Goal: Task Accomplishment & Management: Manage account settings

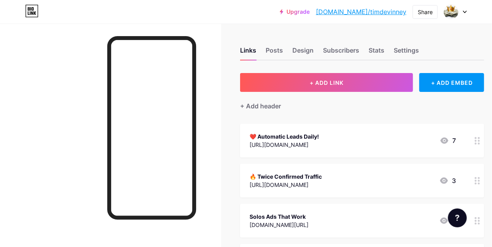
click at [476, 140] on circle at bounding box center [476, 141] width 2 height 2
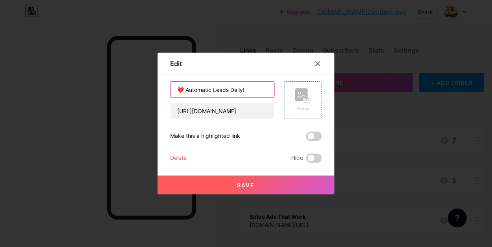
click at [247, 89] on input "❤️ Automatic Leads Daily!" at bounding box center [223, 90] width 104 height 16
paste input "You will get 100 leads instantly"
type input "❤️ You will get 100 leads instantly"
click at [244, 182] on span "Save" at bounding box center [246, 185] width 18 height 7
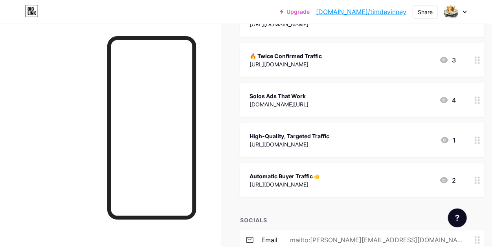
scroll to position [125, 0]
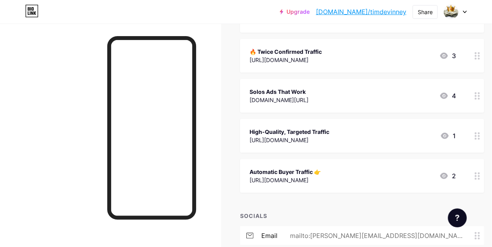
click at [464, 11] on icon at bounding box center [465, 12] width 4 height 3
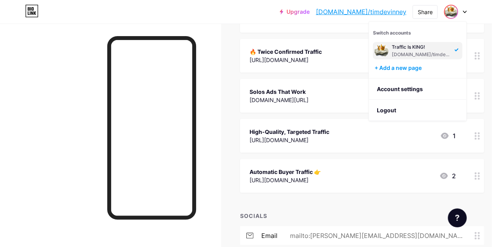
click at [446, 47] on div "Traffic Is KING!" at bounding box center [422, 47] width 61 height 6
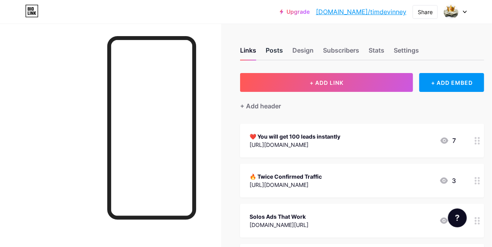
click at [272, 48] on div "Posts" at bounding box center [274, 53] width 17 height 14
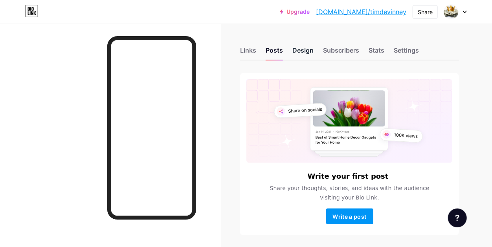
click at [309, 48] on div "Design" at bounding box center [302, 53] width 21 height 14
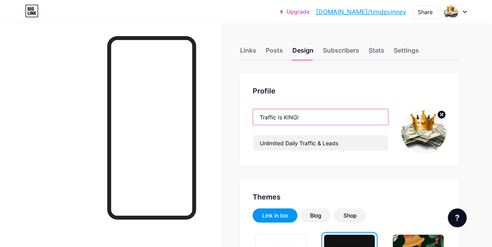
click at [304, 117] on input "Traffic Is KING!" at bounding box center [320, 117] width 135 height 16
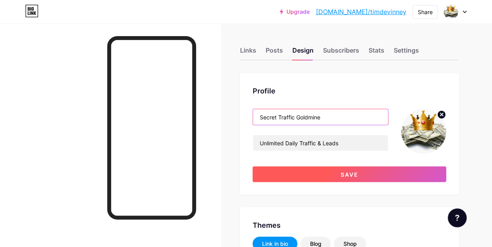
type input "Secret Traffic Goldmine"
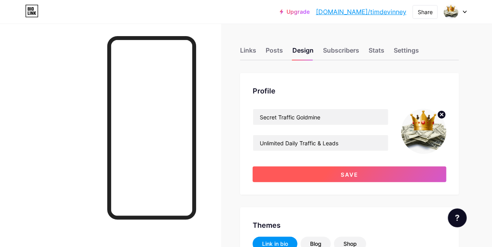
click at [341, 177] on button "Save" at bounding box center [350, 175] width 194 height 16
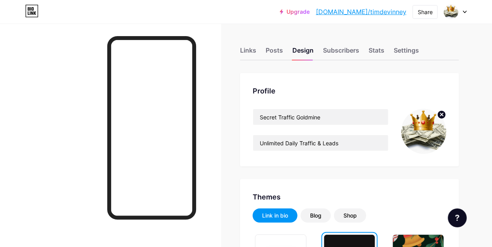
click at [391, 13] on link "[DOMAIN_NAME]/timdevinney" at bounding box center [361, 11] width 90 height 9
click at [245, 49] on div "Links" at bounding box center [248, 53] width 16 height 14
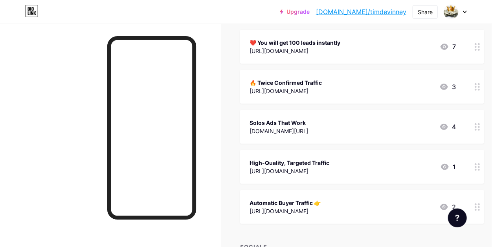
scroll to position [90, 0]
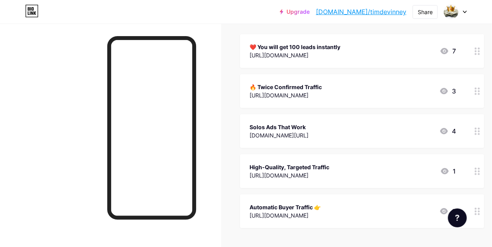
click at [478, 128] on icon at bounding box center [478, 131] width 6 height 7
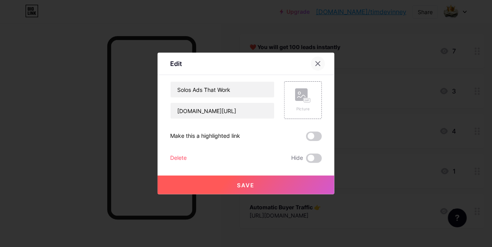
click at [320, 62] on icon at bounding box center [318, 64] width 4 height 4
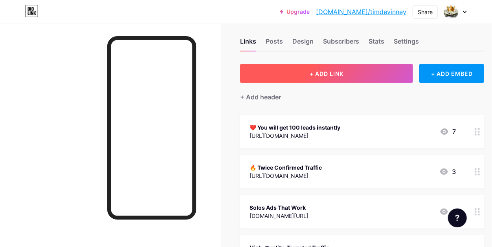
scroll to position [0, 0]
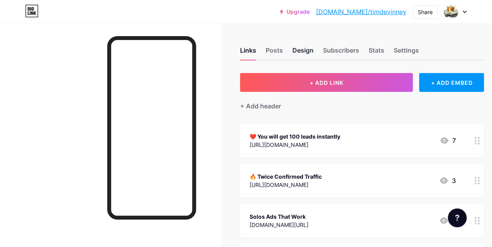
click at [307, 48] on div "Design" at bounding box center [302, 53] width 21 height 14
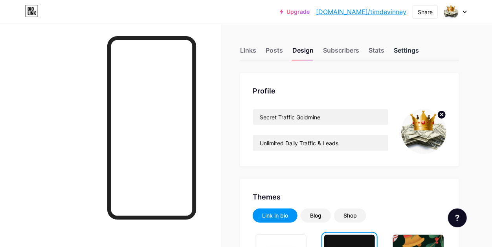
click at [410, 51] on div "Settings" at bounding box center [406, 53] width 25 height 14
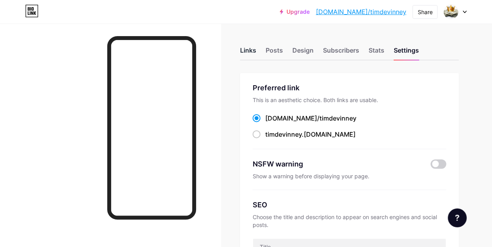
click at [247, 51] on div "Links" at bounding box center [248, 53] width 16 height 14
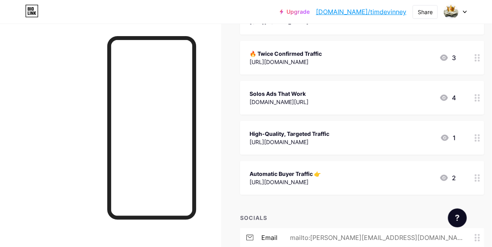
scroll to position [105, 0]
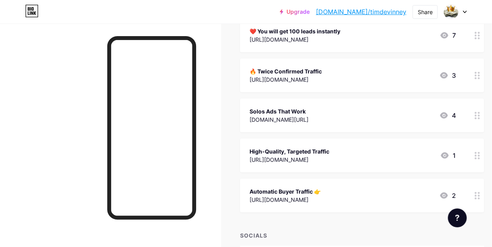
drag, startPoint x: 359, startPoint y: 111, endPoint x: 351, endPoint y: 70, distance: 42.0
click at [351, 70] on span "❤️ You will get 100 leads instantly https://www.myleadgensecret.com/sizzle/?rid…" at bounding box center [362, 115] width 244 height 194
click at [220, 128] on div at bounding box center [110, 147] width 221 height 247
drag, startPoint x: 430, startPoint y: 118, endPoint x: 424, endPoint y: 97, distance: 22.4
click at [424, 97] on span "❤️ You will get 100 leads instantly https://www.myleadgensecret.com/sizzle/?rid…" at bounding box center [362, 115] width 244 height 194
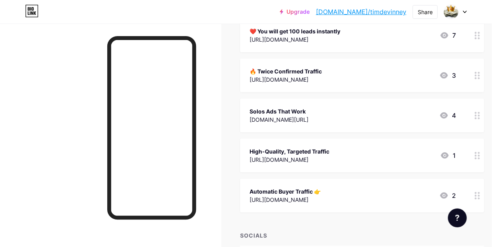
click at [419, 117] on div "Solos Ads That Work llclick.com/r/rm4xm8cg/ 4" at bounding box center [353, 116] width 206 height 18
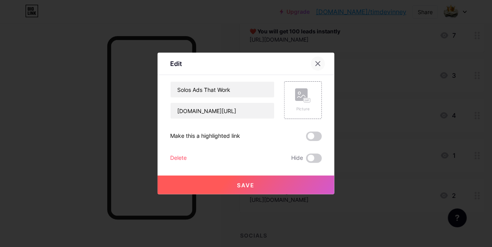
click at [318, 62] on icon at bounding box center [318, 64] width 6 height 6
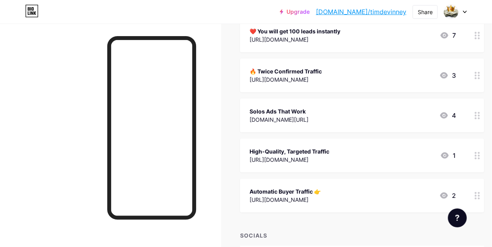
drag, startPoint x: 460, startPoint y: 103, endPoint x: 451, endPoint y: 73, distance: 30.8
click at [451, 73] on span "❤️ You will get 100 leads instantly https://www.myleadgensecret.com/sizzle/?rid…" at bounding box center [362, 115] width 244 height 194
click at [425, 112] on div "Solos Ads That Work llclick.com/r/rm4xm8cg/ 4" at bounding box center [353, 116] width 206 height 18
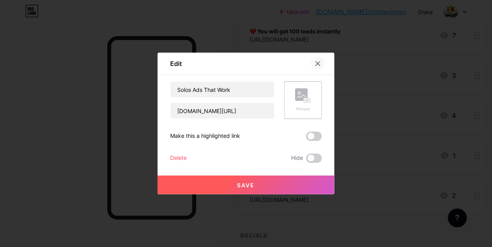
click at [322, 63] on div at bounding box center [318, 64] width 14 height 14
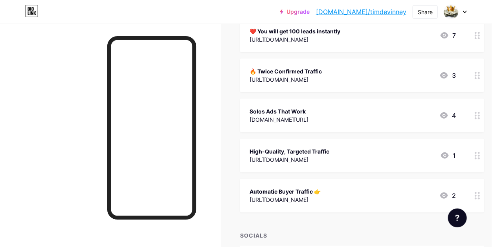
click at [475, 115] on circle at bounding box center [476, 116] width 2 height 2
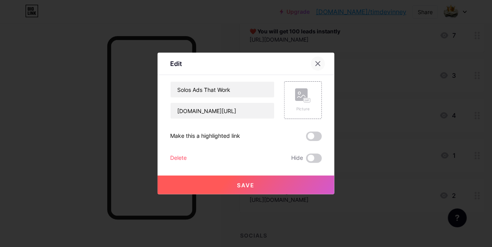
click at [318, 63] on icon at bounding box center [318, 64] width 6 height 6
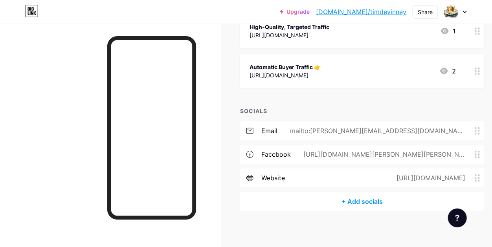
scroll to position [232, 0]
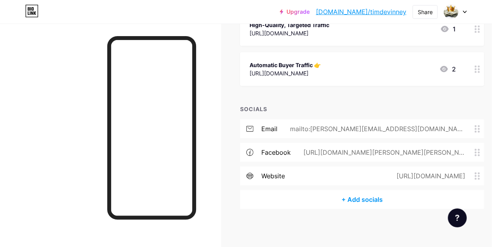
click at [417, 175] on div "[URL][DOMAIN_NAME]" at bounding box center [429, 175] width 91 height 9
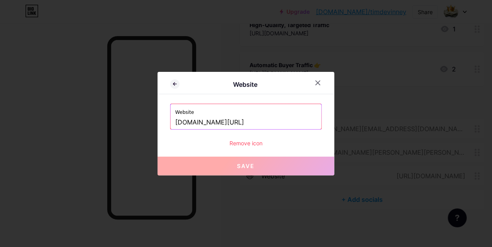
drag, startPoint x: 261, startPoint y: 120, endPoint x: 162, endPoint y: 116, distance: 98.7
click at [162, 116] on div "Website Website www.trker.com/go/197598 Remove icon Save" at bounding box center [246, 124] width 177 height 104
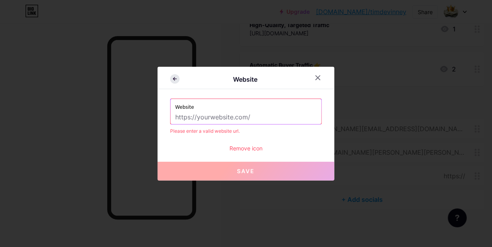
click at [175, 79] on icon at bounding box center [174, 78] width 9 height 9
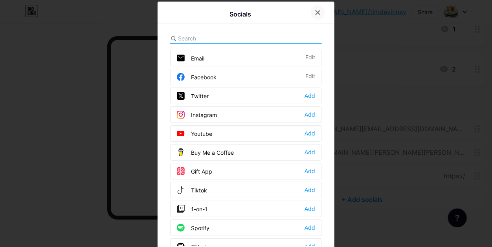
click at [318, 11] on icon at bounding box center [318, 12] width 6 height 6
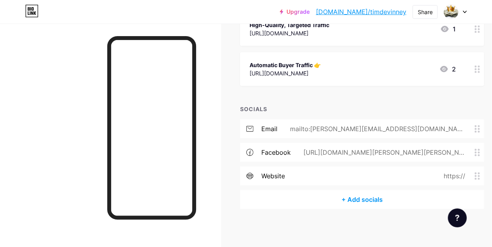
click at [477, 149] on icon at bounding box center [478, 152] width 6 height 7
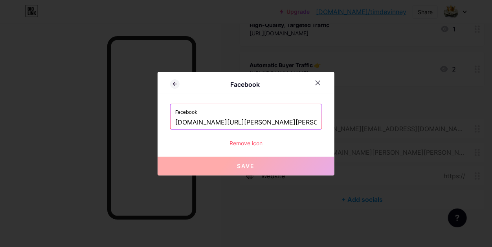
drag, startPoint x: 294, startPoint y: 121, endPoint x: 167, endPoint y: 121, distance: 126.6
click at [167, 121] on div "Facebook Facebook www.facebook.com/tim.devinney.77 Remove icon Save" at bounding box center [246, 124] width 177 height 104
click at [318, 81] on icon at bounding box center [318, 83] width 6 height 6
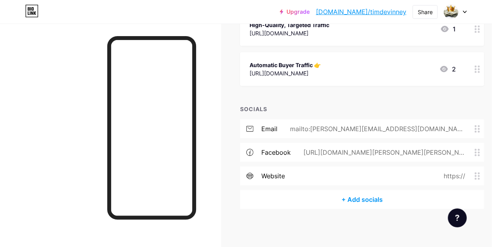
click at [476, 175] on circle at bounding box center [476, 176] width 2 height 2
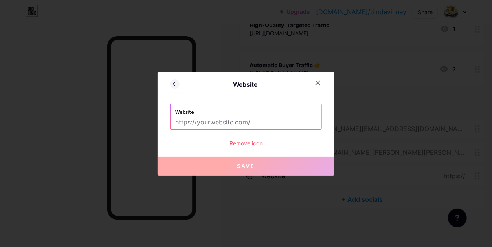
drag, startPoint x: 256, startPoint y: 123, endPoint x: 245, endPoint y: 121, distance: 11.1
click at [245, 121] on input "text" at bounding box center [246, 122] width 142 height 13
paste input "www.facebook.com/tim.devinney.77"
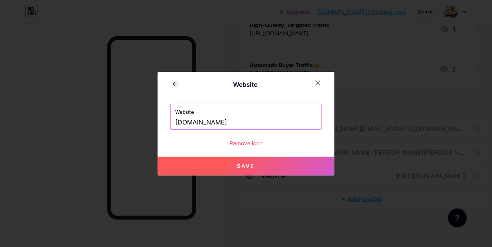
click at [244, 164] on span "Save" at bounding box center [246, 166] width 18 height 7
type input "https://www.timdevinney.com"
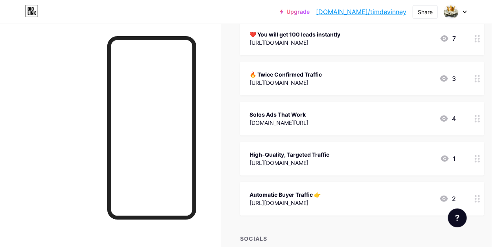
scroll to position [95, 0]
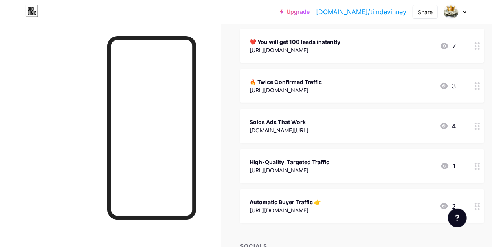
drag, startPoint x: 251, startPoint y: 119, endPoint x: 243, endPoint y: 95, distance: 25.7
click at [243, 95] on span "❤️ You will get 100 leads instantly https://www.myleadgensecret.com/sizzle/?rid…" at bounding box center [362, 126] width 244 height 194
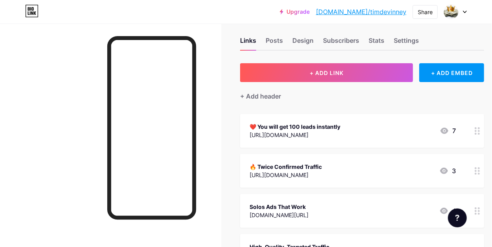
scroll to position [0, 0]
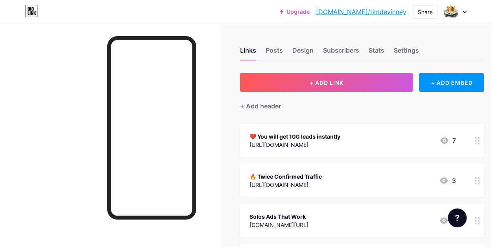
click at [465, 11] on icon at bounding box center [465, 12] width 4 height 3
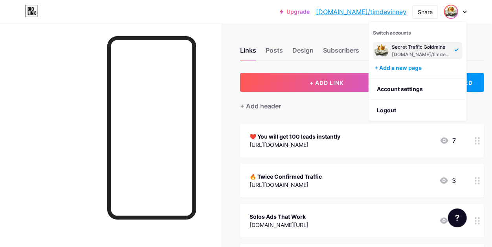
click at [268, 35] on div "Links Posts Design Subscribers Stats Settings" at bounding box center [362, 47] width 244 height 28
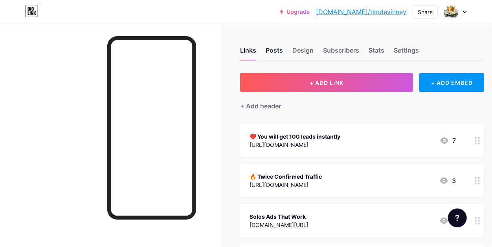
click at [279, 51] on div "Posts" at bounding box center [274, 53] width 17 height 14
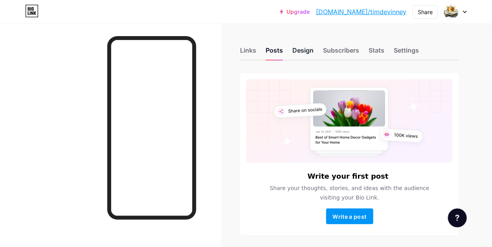
click at [305, 51] on div "Design" at bounding box center [302, 53] width 21 height 14
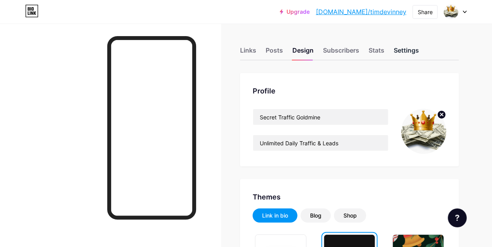
click at [404, 50] on div "Settings" at bounding box center [406, 53] width 25 height 14
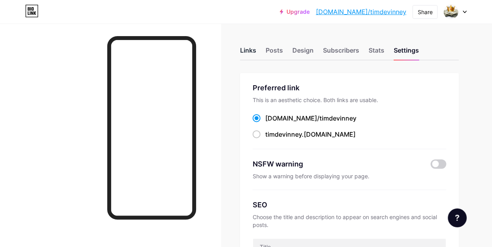
click at [244, 51] on div "Links" at bounding box center [248, 53] width 16 height 14
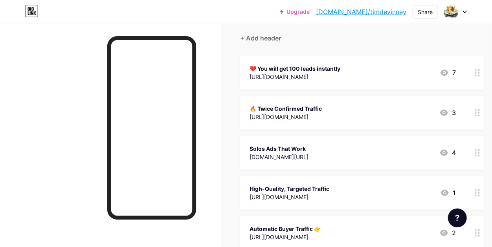
scroll to position [68, 0]
click at [479, 152] on circle at bounding box center [479, 153] width 2 height 2
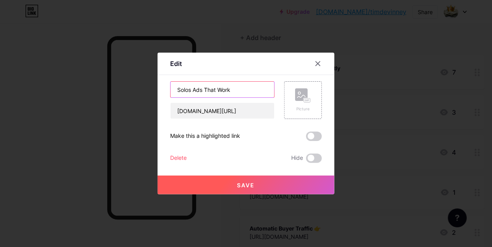
drag, startPoint x: 234, startPoint y: 89, endPoint x: 158, endPoint y: 83, distance: 76.9
click at [158, 83] on div "Edit Content YouTube Play YouTube video without leaving your page. ADD Vimeo Pl…" at bounding box center [246, 124] width 177 height 142
click at [320, 63] on icon at bounding box center [318, 64] width 6 height 6
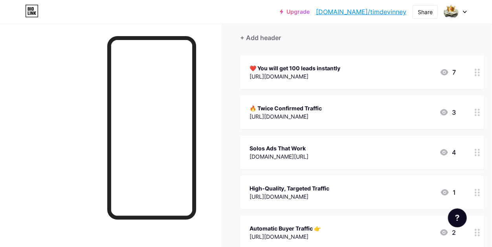
click at [476, 112] on circle at bounding box center [476, 113] width 2 height 2
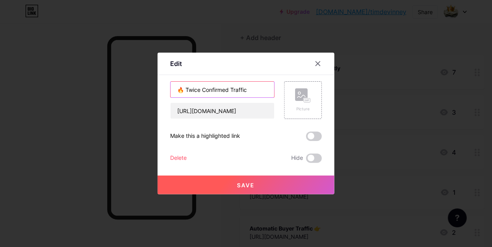
click at [255, 90] on input "🔥 Twice Confirmed Traffic" at bounding box center [223, 90] width 104 height 16
paste input "Solos Ads That Work"
paste input "🔥"
type input "🔥 Solos Ads That Work 🔥"
click at [252, 186] on span "Save" at bounding box center [246, 185] width 18 height 7
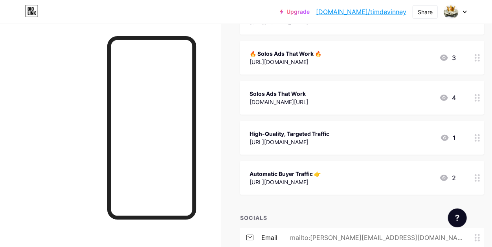
scroll to position [124, 0]
click at [476, 96] on icon at bounding box center [478, 97] width 6 height 7
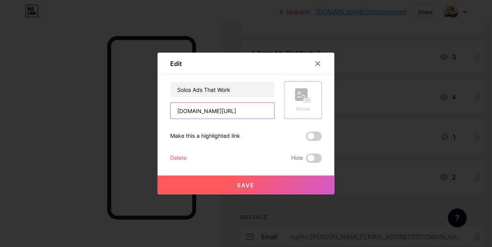
drag, startPoint x: 250, startPoint y: 112, endPoint x: 170, endPoint y: 107, distance: 79.9
click at [171, 107] on input "[DOMAIN_NAME][URL]" at bounding box center [223, 111] width 104 height 16
click at [316, 62] on icon at bounding box center [318, 64] width 4 height 4
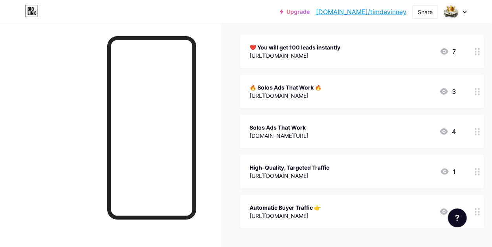
scroll to position [88, 0]
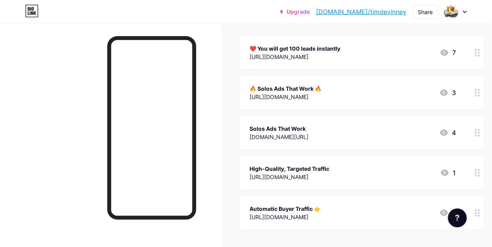
click at [476, 92] on circle at bounding box center [476, 93] width 2 height 2
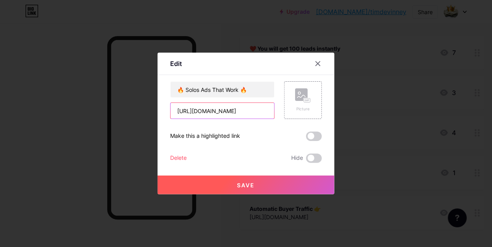
scroll to position [0, 63]
drag, startPoint x: 178, startPoint y: 112, endPoint x: 271, endPoint y: 114, distance: 92.8
click at [271, 114] on input "[URL][DOMAIN_NAME]" at bounding box center [223, 111] width 104 height 16
paste input "[DOMAIN_NAME][URL]"
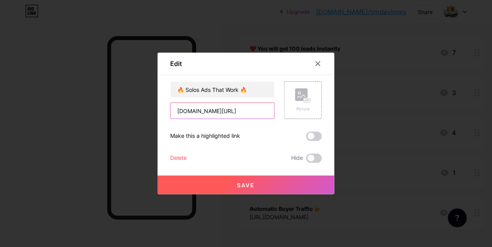
type input "llclick.com/r/rm4xm8cg/stgpage"
click at [247, 186] on span "Save" at bounding box center [246, 185] width 18 height 7
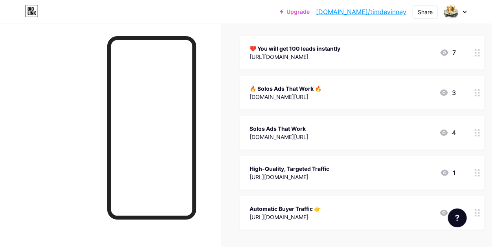
click at [476, 132] on circle at bounding box center [476, 133] width 2 height 2
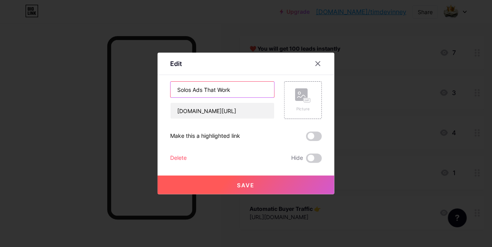
drag, startPoint x: 238, startPoint y: 89, endPoint x: 148, endPoint y: 83, distance: 90.2
click at [148, 83] on div "Edit Content YouTube Play YouTube video without leaving your page. ADD Vimeo Pl…" at bounding box center [246, 123] width 492 height 247
paste input "More Solo"
type input "More Solos That Work"
click at [248, 184] on span "Save" at bounding box center [246, 185] width 18 height 7
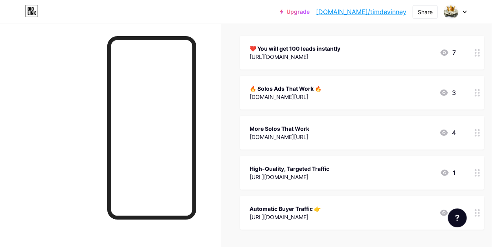
click at [477, 133] on icon at bounding box center [478, 132] width 6 height 7
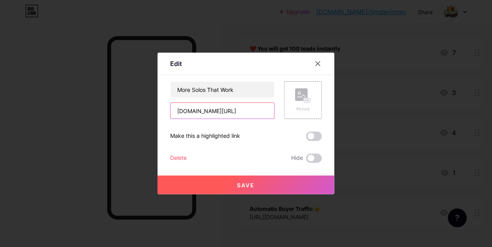
drag, startPoint x: 244, startPoint y: 110, endPoint x: 160, endPoint y: 103, distance: 83.7
click at [160, 103] on div "Edit Content YouTube Play YouTube video without leaving your page. ADD Vimeo Pl…" at bounding box center [246, 124] width 177 height 142
paste input "https://llclick.com/r/j6sdjbzn"
type input "https://llclick.com/r/j6sdjbzn/stgpage"
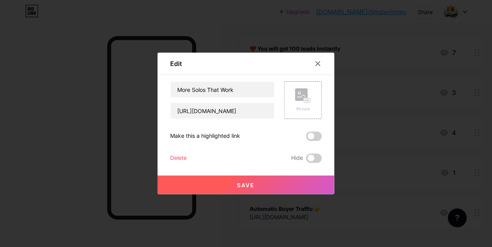
scroll to position [0, 0]
click at [247, 188] on span "Save" at bounding box center [246, 185] width 18 height 7
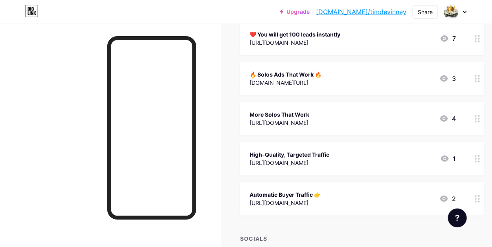
scroll to position [107, 0]
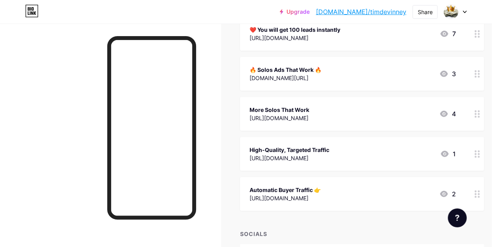
click at [473, 152] on div at bounding box center [477, 154] width 13 height 34
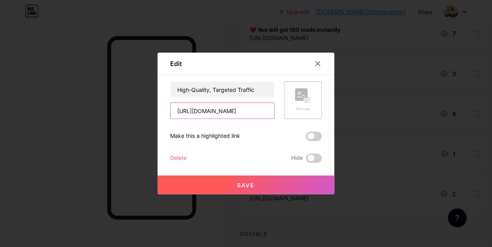
click at [242, 110] on input "[URL][DOMAIN_NAME]" at bounding box center [223, 111] width 104 height 16
click at [249, 182] on span "Save" at bounding box center [246, 185] width 18 height 7
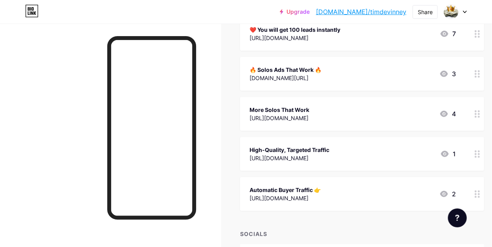
click at [479, 155] on icon at bounding box center [478, 154] width 6 height 7
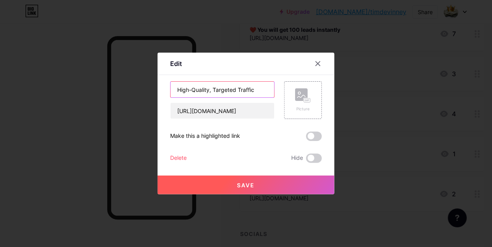
drag, startPoint x: 238, startPoint y: 87, endPoint x: 227, endPoint y: 91, distance: 11.6
click at [237, 87] on input "High-Quality, Targeted Traffic" at bounding box center [223, 90] width 104 height 16
type input "Power Traffic"
click at [248, 187] on span "Save" at bounding box center [246, 185] width 18 height 7
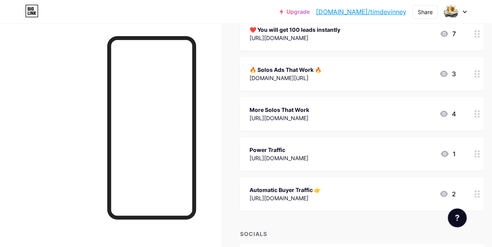
click at [475, 154] on icon at bounding box center [478, 154] width 6 height 7
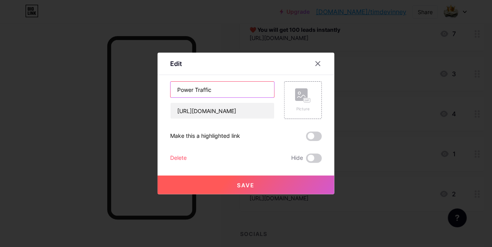
click at [176, 88] on input "Power Traffic" at bounding box center [223, 90] width 104 height 16
paste input "🦾"
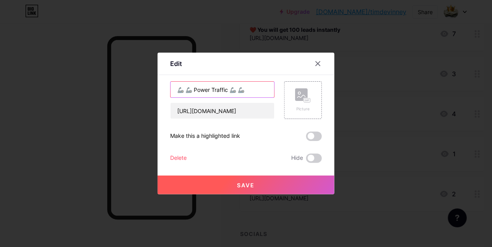
type input "🦾 🦾 Power Traffic 🦾 🦾"
click at [254, 184] on span "Save" at bounding box center [246, 185] width 18 height 7
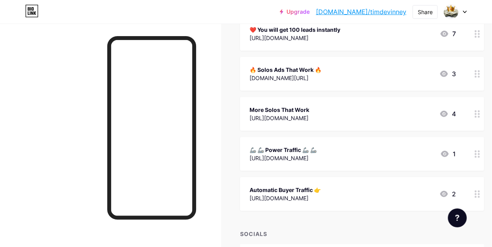
click at [223, 113] on div "Links Posts Design Subscribers Stats Settings + ADD LINK + ADD EMBED + Add head…" at bounding box center [258, 145] width 517 height 457
drag, startPoint x: 235, startPoint y: 101, endPoint x: 280, endPoint y: 88, distance: 47.3
click at [235, 101] on div "Links Posts Design Subscribers Stats Settings + ADD LINK + ADD EMBED + Add head…" at bounding box center [258, 145] width 517 height 457
click at [388, 12] on link "[DOMAIN_NAME]/timdevinney" at bounding box center [361, 11] width 90 height 9
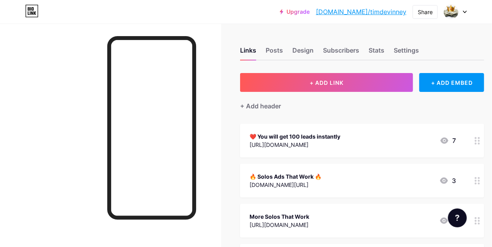
click at [374, 11] on link "[DOMAIN_NAME]/timdevinney" at bounding box center [361, 11] width 90 height 9
